Goal: Transaction & Acquisition: Book appointment/travel/reservation

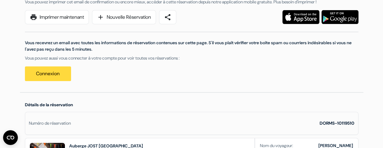
scroll to position [79, 0]
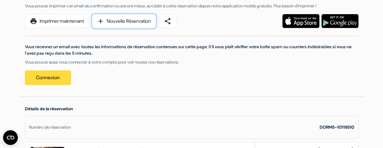
click at [131, 21] on link "add Nouvelle Réservation" at bounding box center [124, 21] width 64 height 14
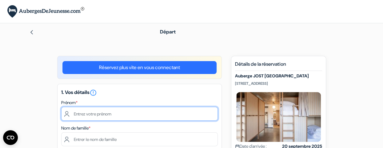
click at [110, 115] on input "text" at bounding box center [139, 114] width 156 height 14
type input "[PERSON_NAME]"
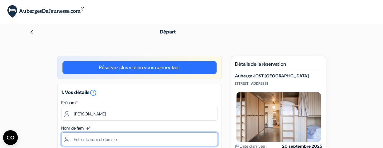
type input "Chauvin"
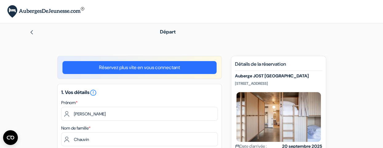
type input "[EMAIL_ADDRESS][DOMAIN_NAME]"
select select "67"
type input "[PHONE_NUMBER]"
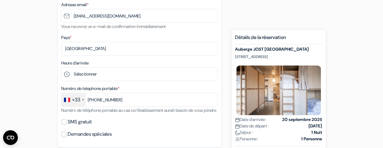
scroll to position [150, 0]
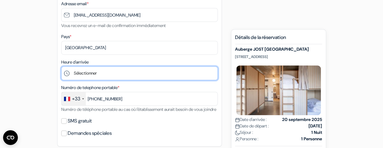
click at [116, 73] on select "Sélectionner 1:00 2:00 3:00 4:00 5:00 6:00 7:00 8:00 9:00 10:00 11:00 12:00 13:…" at bounding box center [139, 73] width 156 height 14
select select "17"
click at [61, 67] on select "Sélectionner 1:00 2:00 3:00 4:00 5:00 6:00 7:00 8:00 9:00 10:00 11:00 12:00 13:…" at bounding box center [139, 73] width 156 height 14
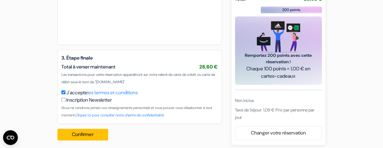
scroll to position [370, 0]
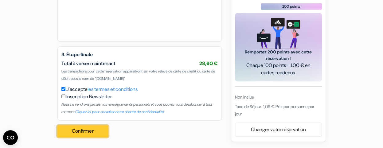
click at [89, 130] on button "Confirmer Loading..." at bounding box center [82, 131] width 51 height 12
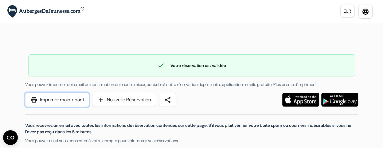
click at [69, 97] on link "print Imprimer maintenant" at bounding box center [57, 100] width 64 height 14
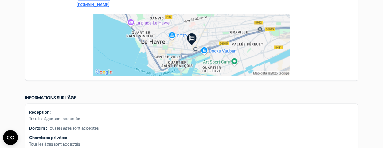
scroll to position [473, 0]
